Goal: Transaction & Acquisition: Purchase product/service

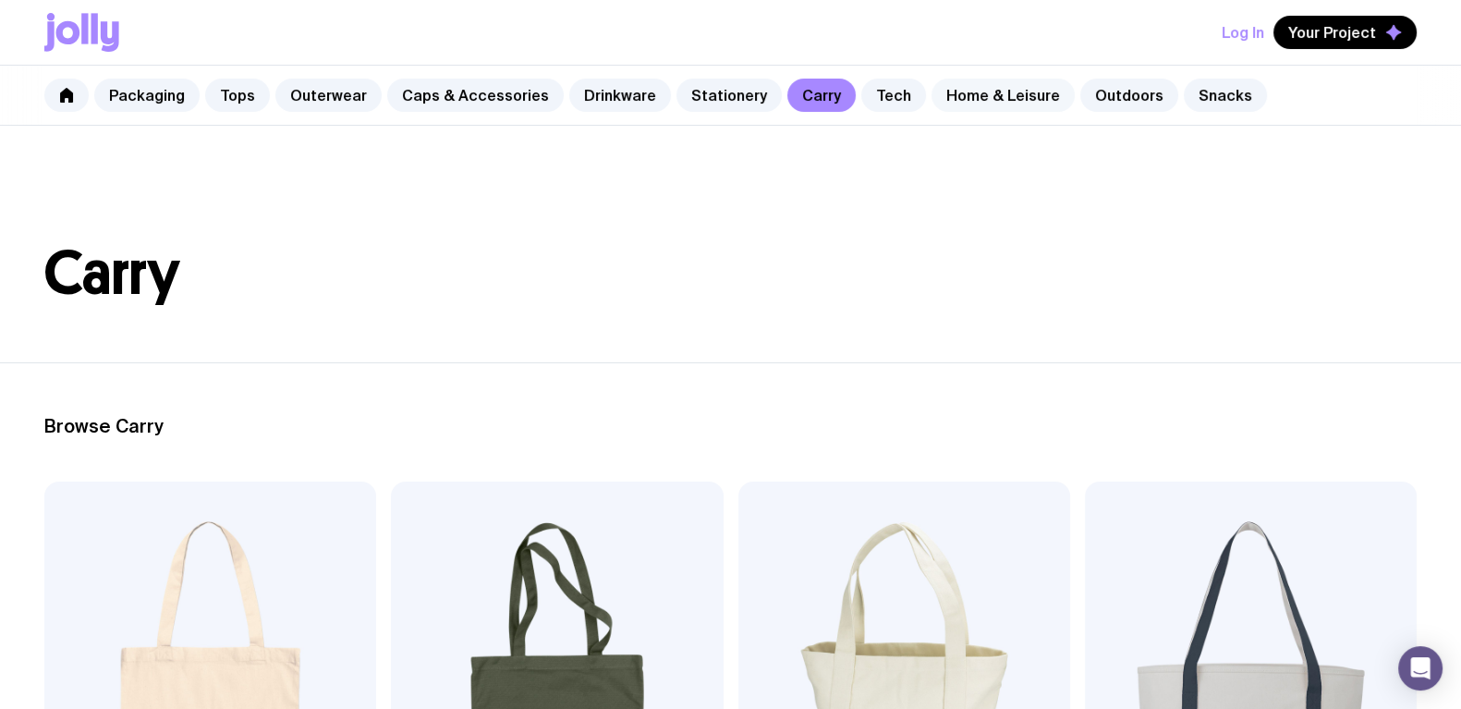
click at [952, 88] on link "Home & Leisure" at bounding box center [1003, 95] width 143 height 33
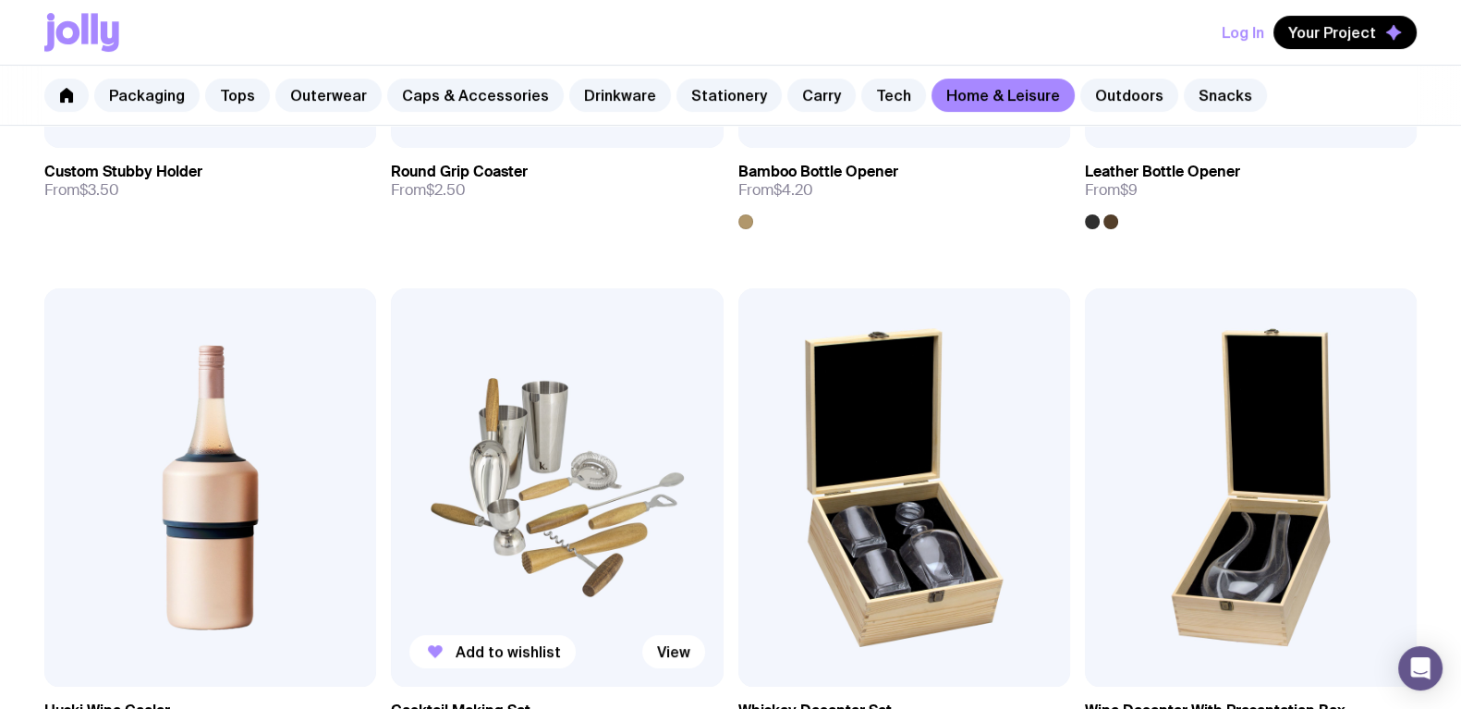
scroll to position [808, 0]
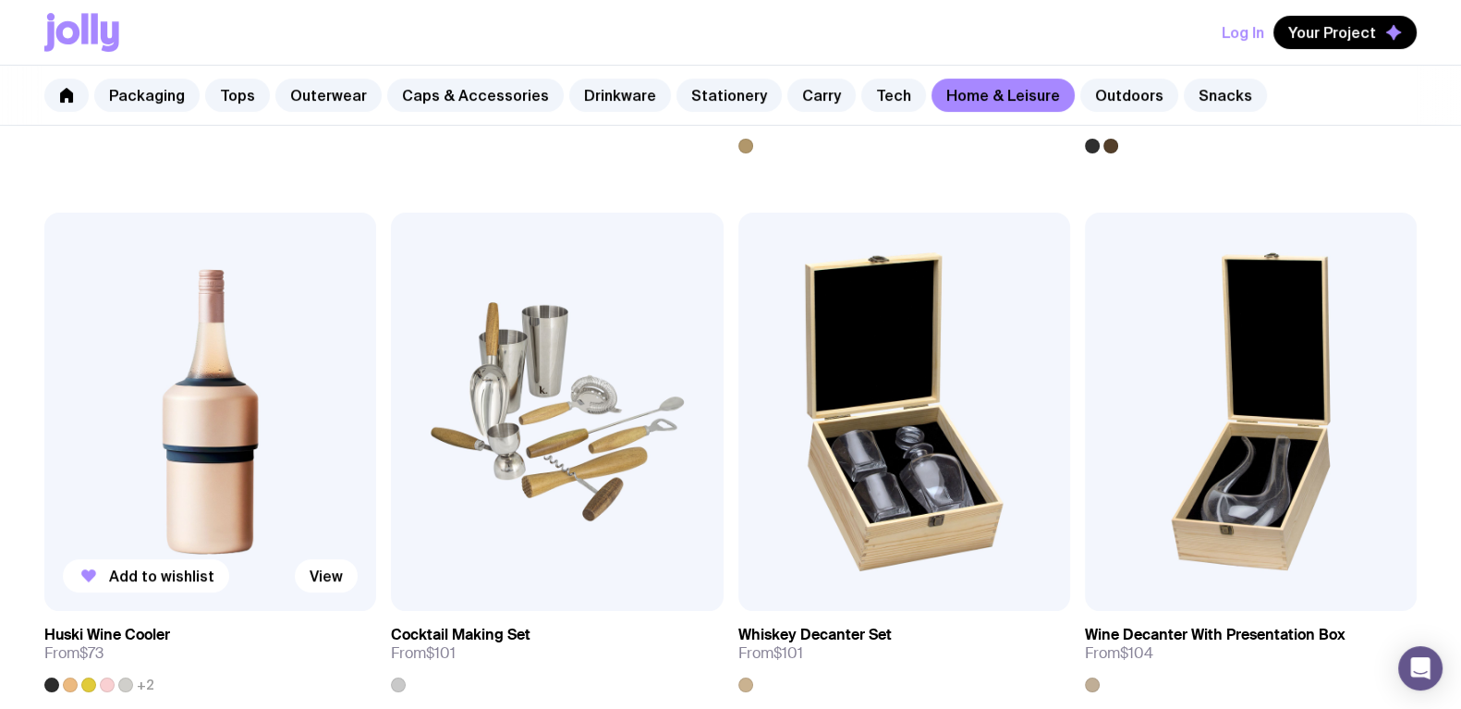
click at [112, 418] on img at bounding box center [210, 412] width 332 height 398
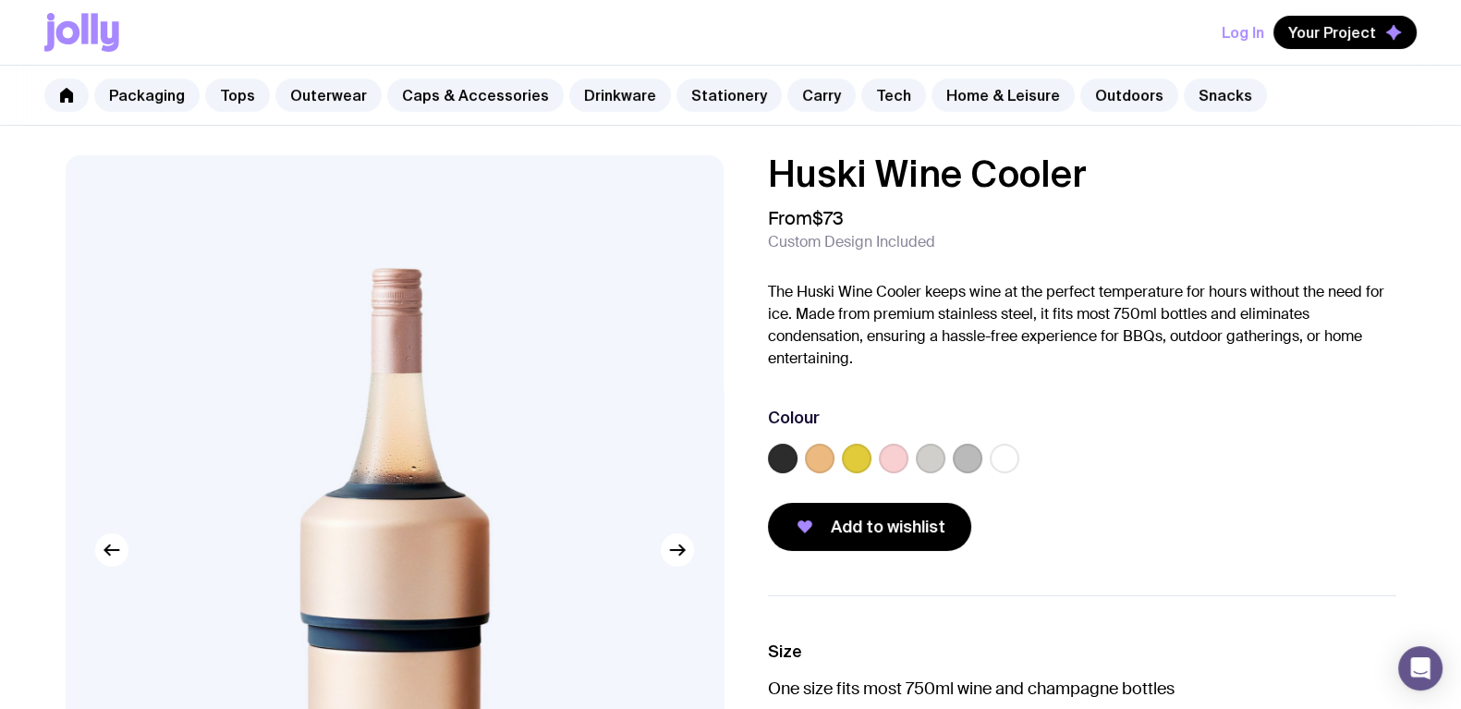
click at [819, 456] on label at bounding box center [820, 459] width 30 height 30
click at [0, 0] on input "radio" at bounding box center [0, 0] width 0 height 0
click at [849, 456] on label at bounding box center [857, 459] width 30 height 30
click at [0, 0] on input "radio" at bounding box center [0, 0] width 0 height 0
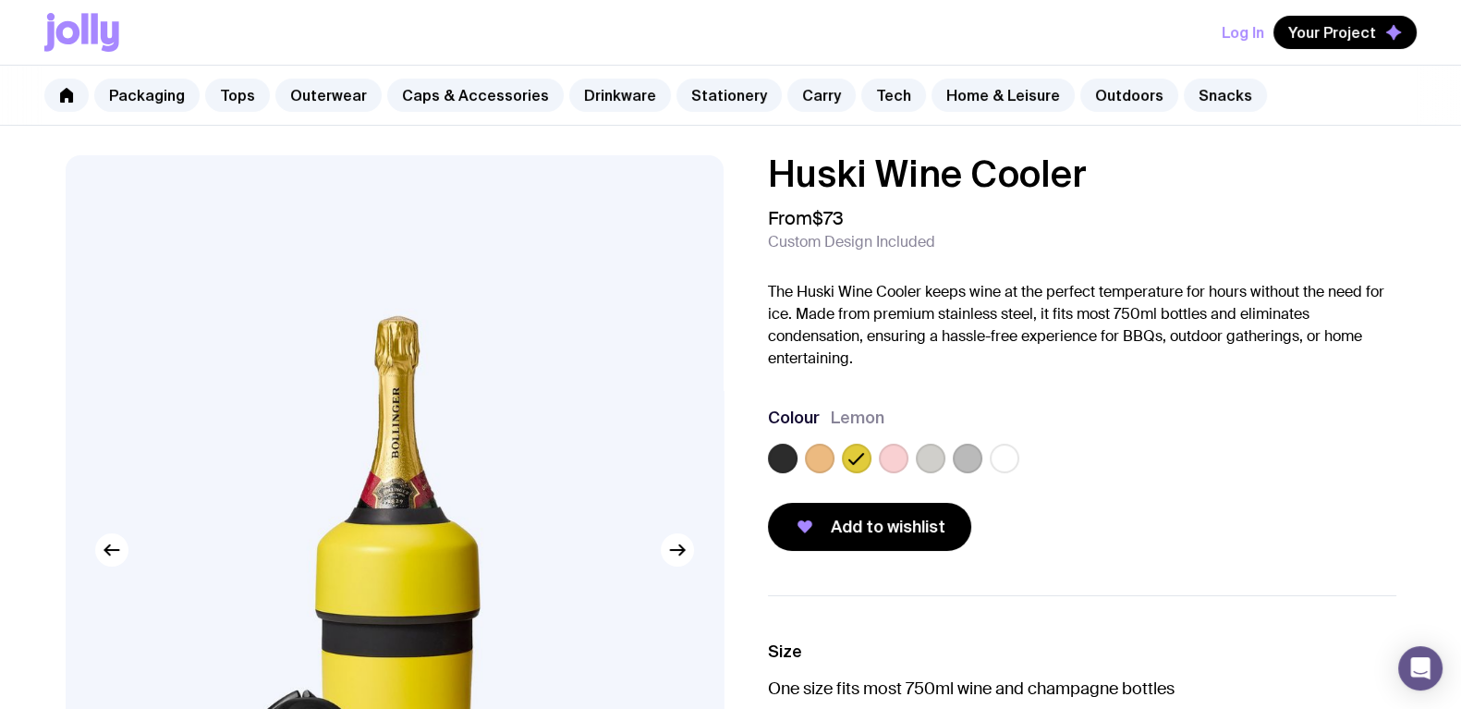
click at [896, 458] on label at bounding box center [894, 459] width 30 height 30
click at [0, 0] on input "radio" at bounding box center [0, 0] width 0 height 0
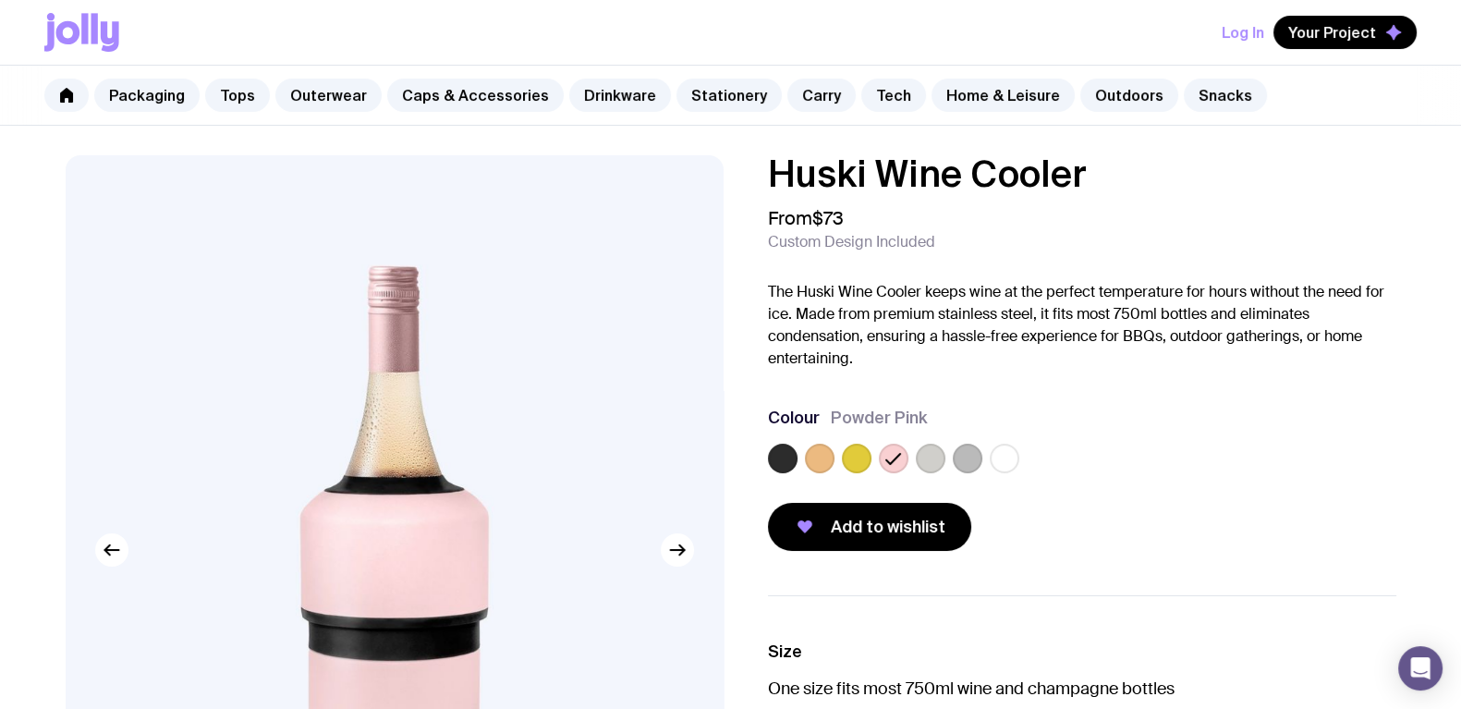
click at [926, 455] on label at bounding box center [931, 459] width 30 height 30
click at [0, 0] on input "radio" at bounding box center [0, 0] width 0 height 0
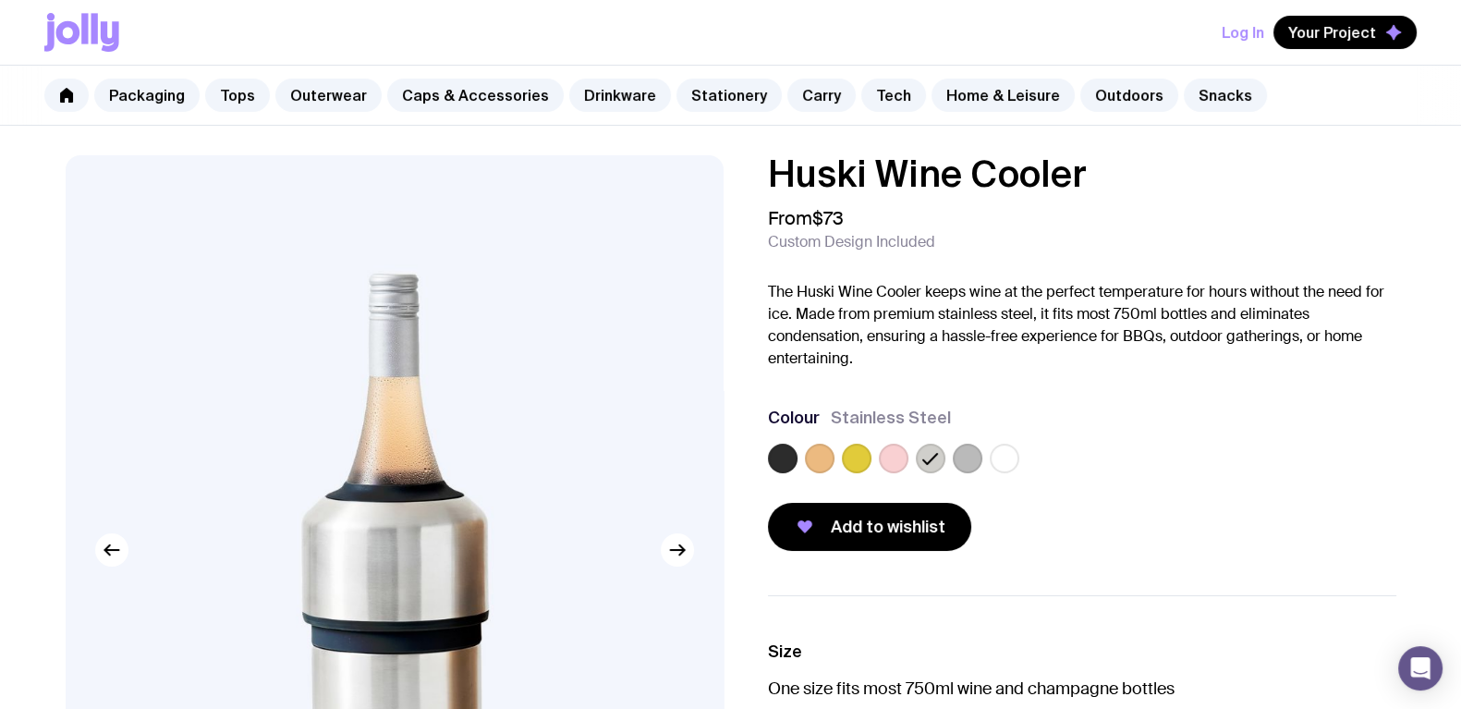
click at [966, 453] on label at bounding box center [968, 459] width 30 height 30
click at [0, 0] on input "radio" at bounding box center [0, 0] width 0 height 0
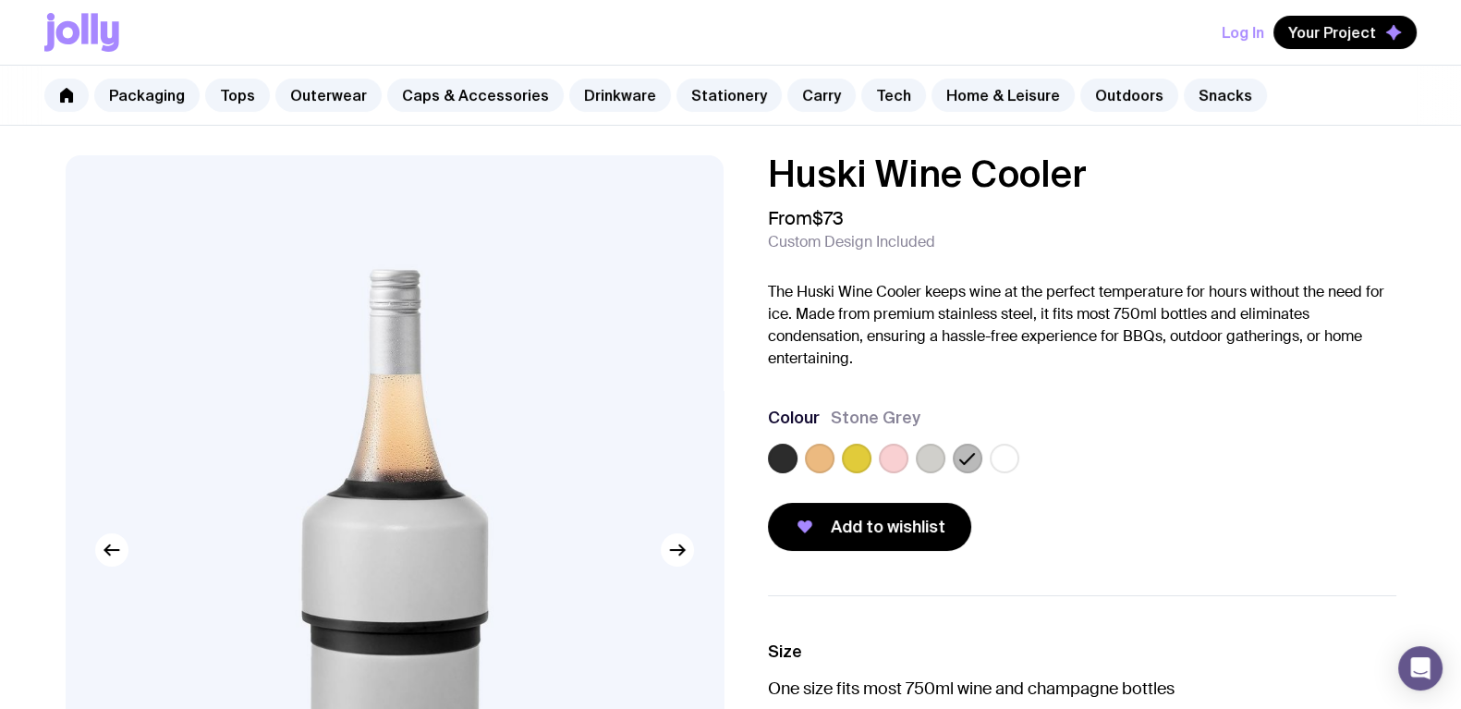
click at [990, 454] on label at bounding box center [1005, 459] width 30 height 30
click at [0, 0] on input "radio" at bounding box center [0, 0] width 0 height 0
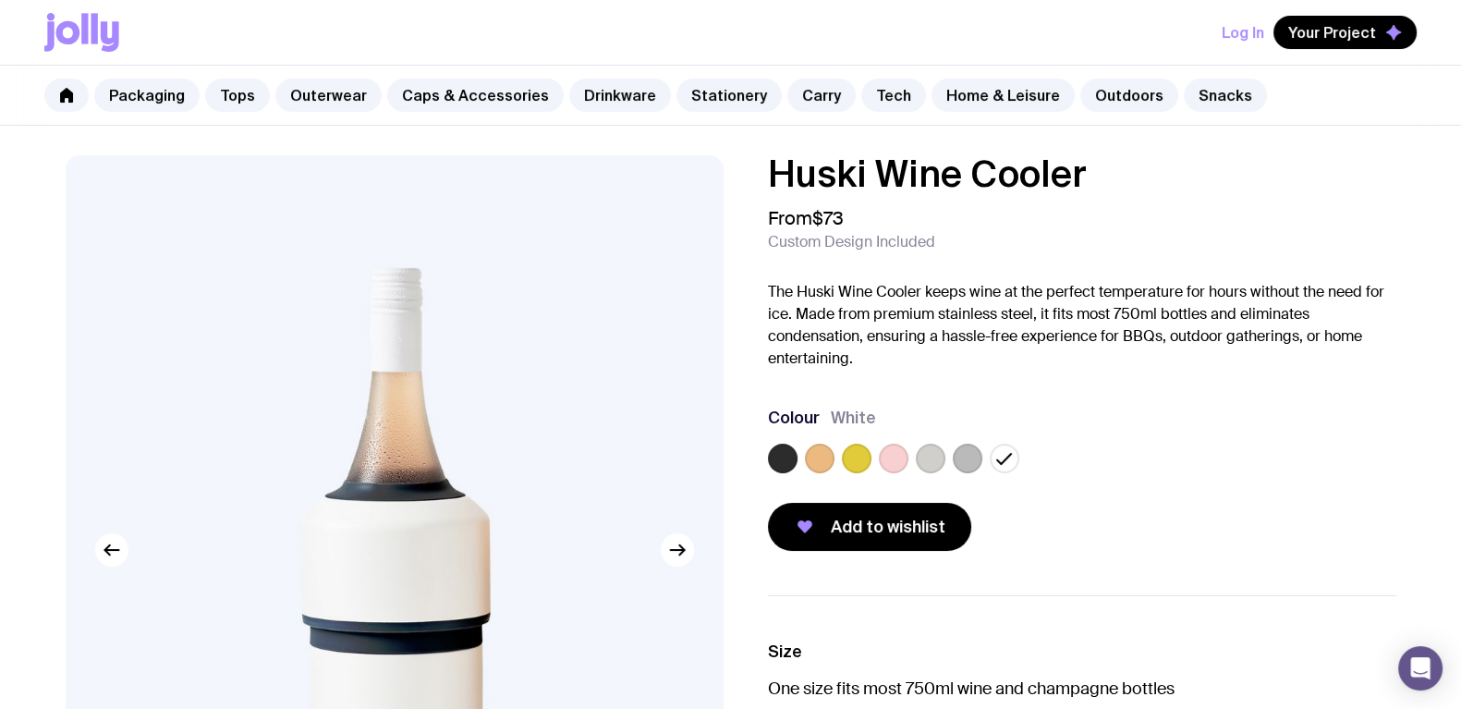
click at [995, 454] on icon at bounding box center [1005, 458] width 22 height 22
click at [0, 0] on input "radio" at bounding box center [0, 0] width 0 height 0
